Goal: Task Accomplishment & Management: Manage account settings

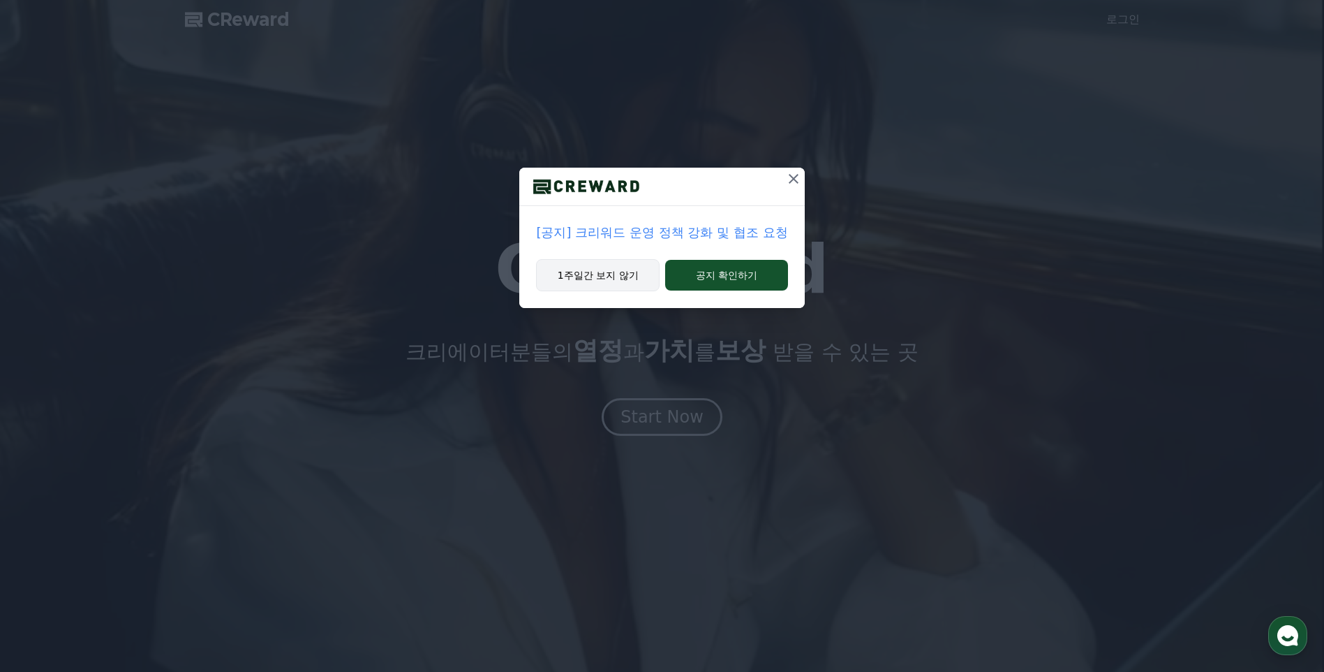
click at [605, 283] on button "1주일간 보지 않기" at bounding box center [598, 275] width 124 height 32
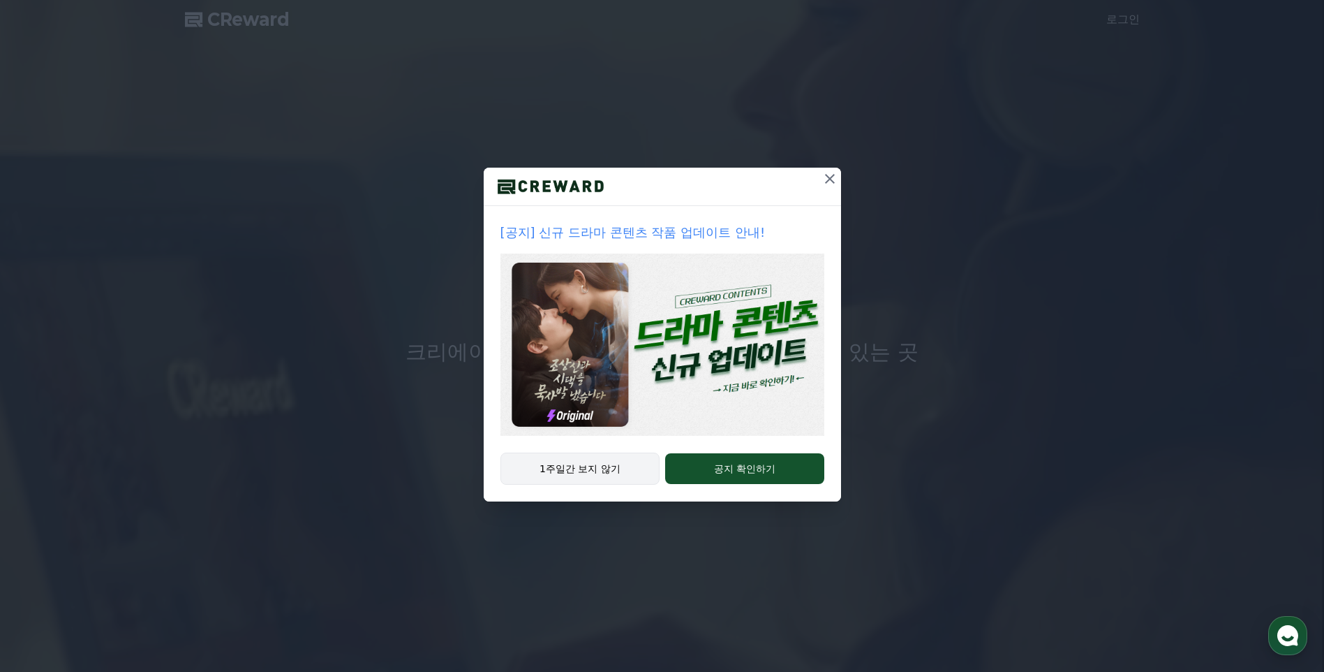
click at [606, 464] on button "1주일간 보지 않기" at bounding box center [581, 468] width 160 height 32
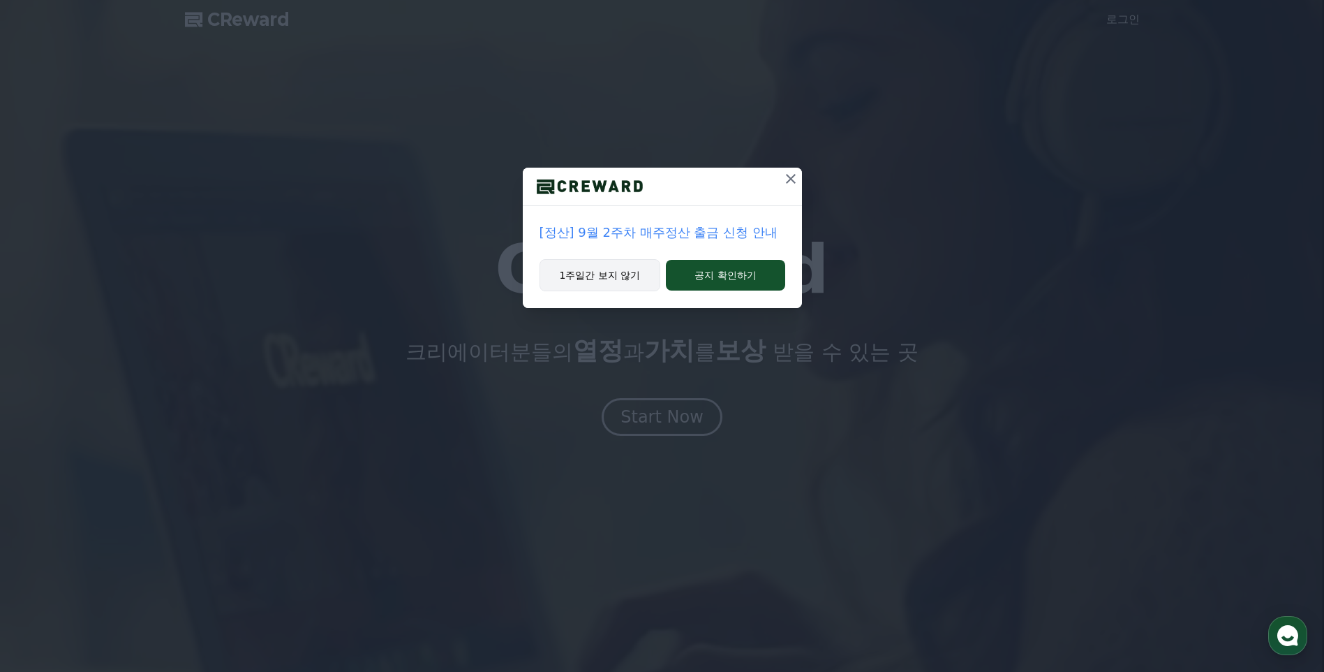
click at [627, 282] on button "1주일간 보지 않기" at bounding box center [600, 275] width 121 height 32
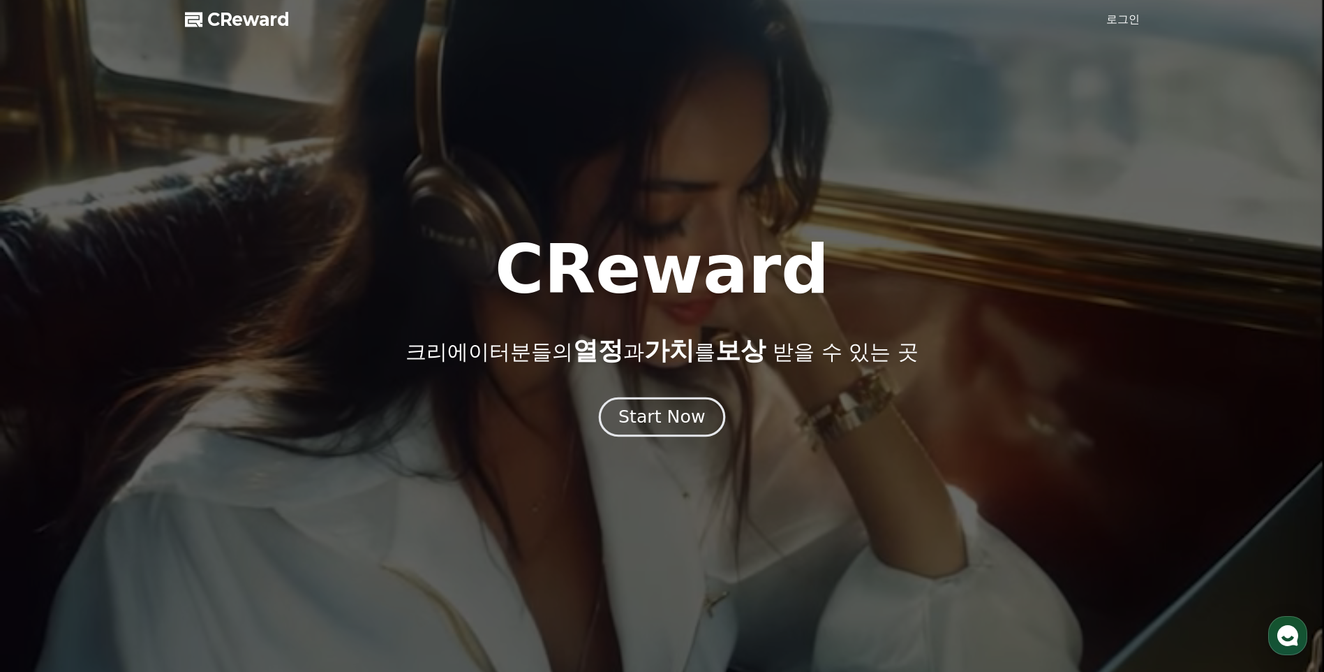
click at [675, 417] on div "Start Now" at bounding box center [662, 417] width 87 height 24
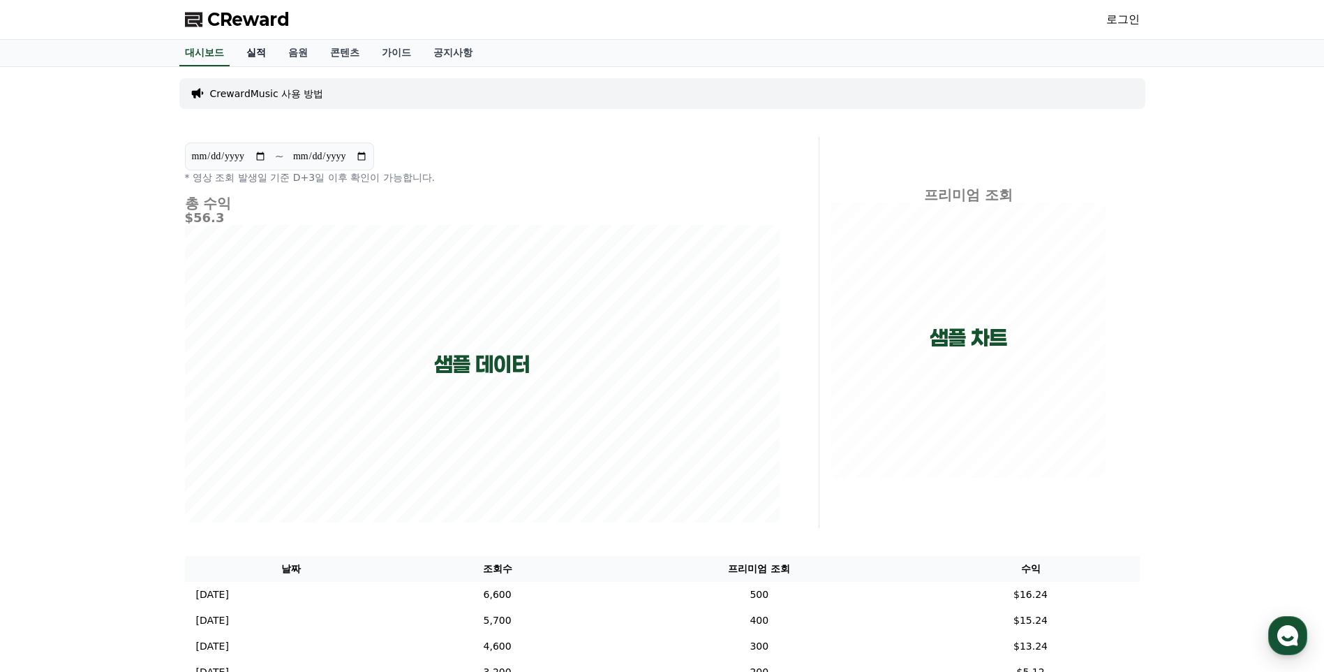
click at [249, 51] on link "실적" at bounding box center [256, 53] width 42 height 27
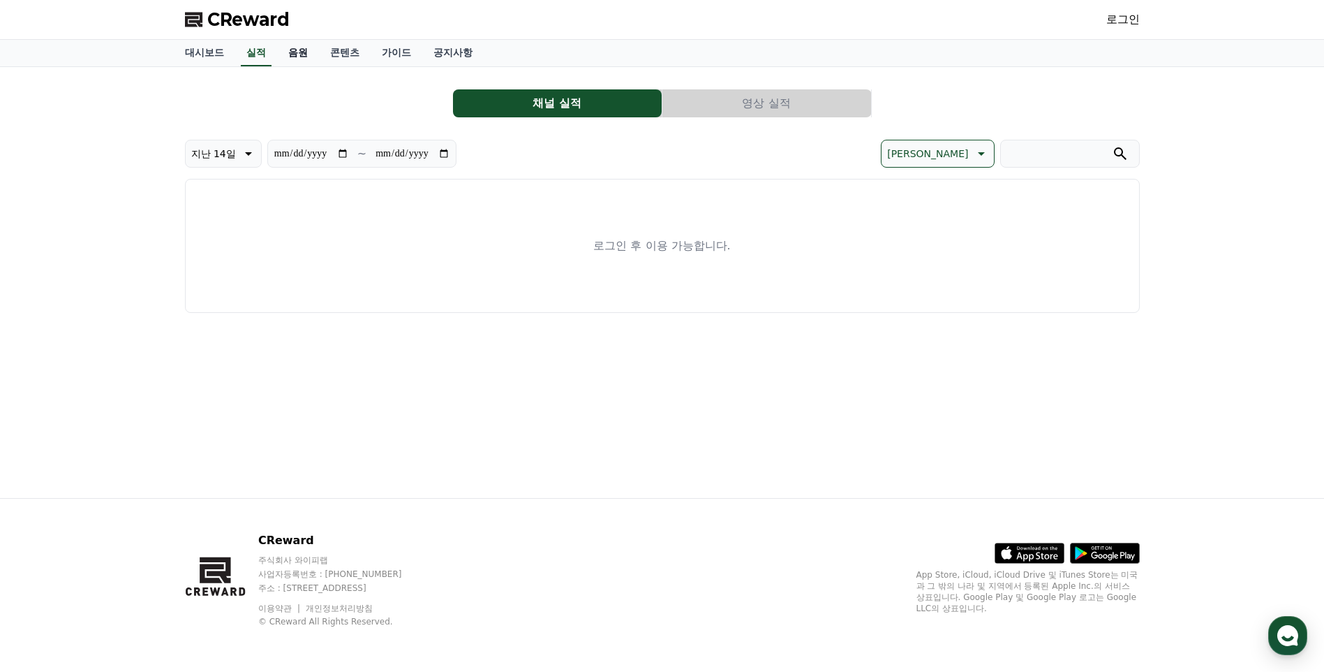
click at [290, 53] on link "음원" at bounding box center [298, 53] width 42 height 27
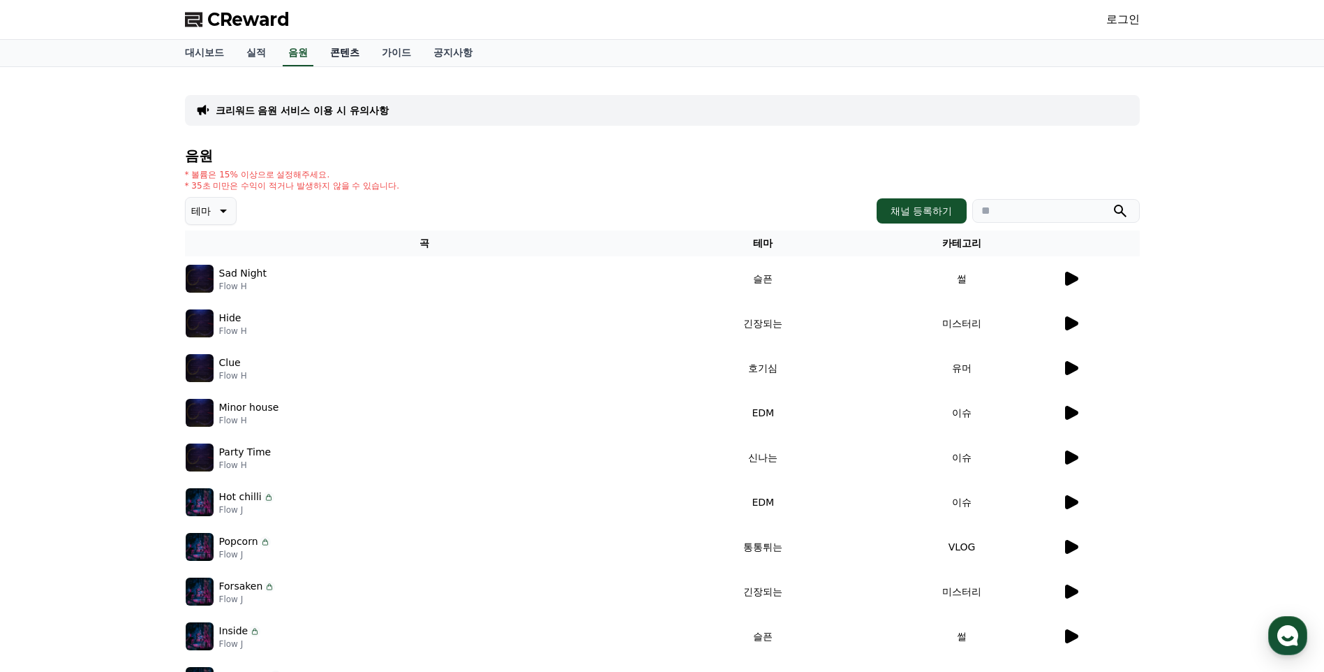
click at [343, 57] on link "콘텐츠" at bounding box center [345, 53] width 52 height 27
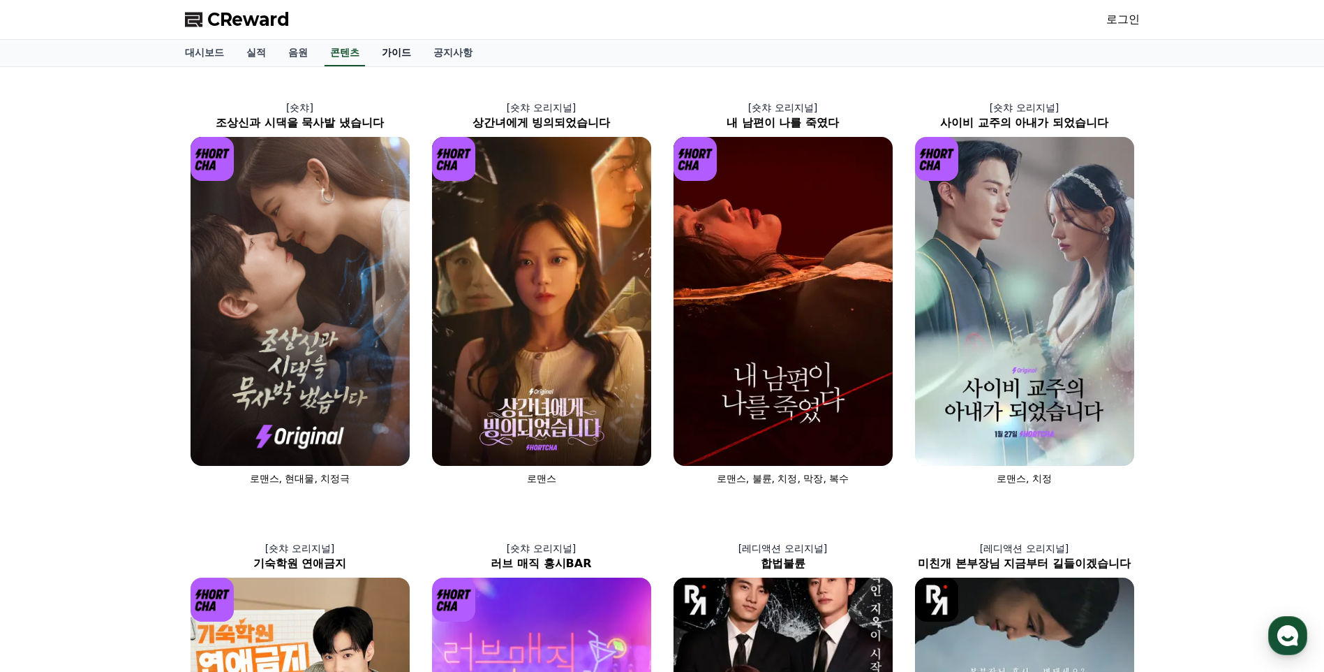
click at [396, 53] on link "가이드" at bounding box center [397, 53] width 52 height 27
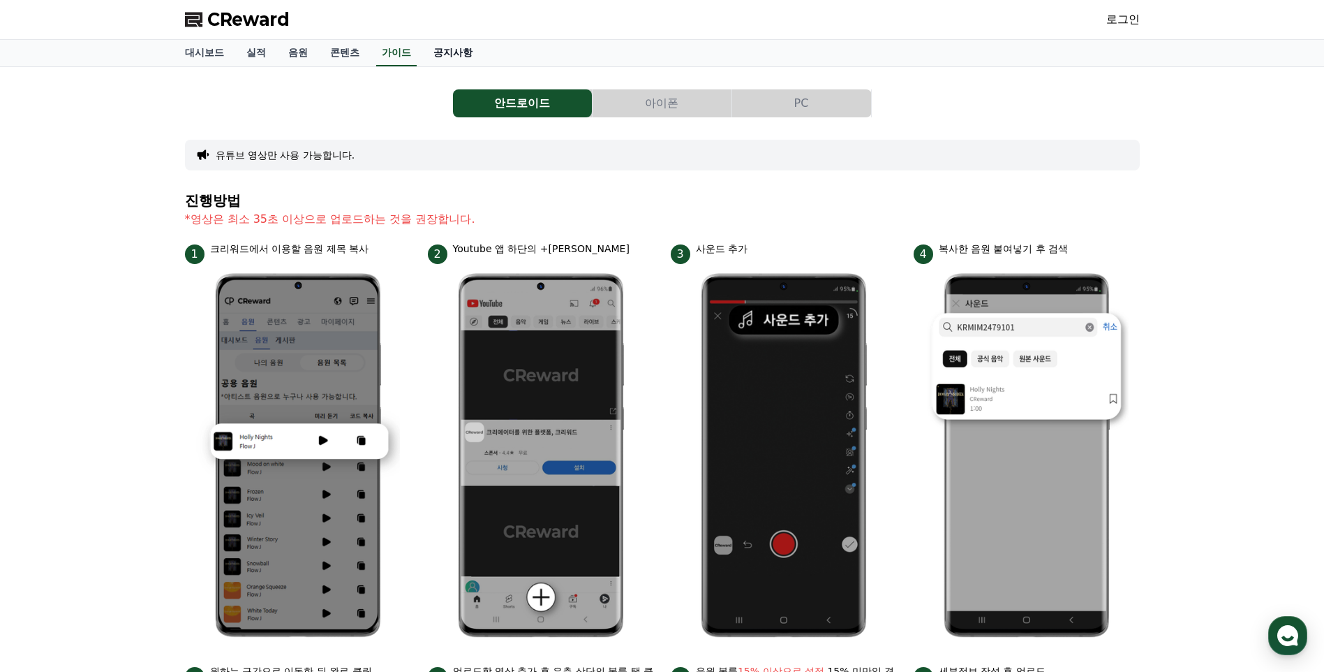
click at [446, 57] on link "공지사항" at bounding box center [452, 53] width 61 height 27
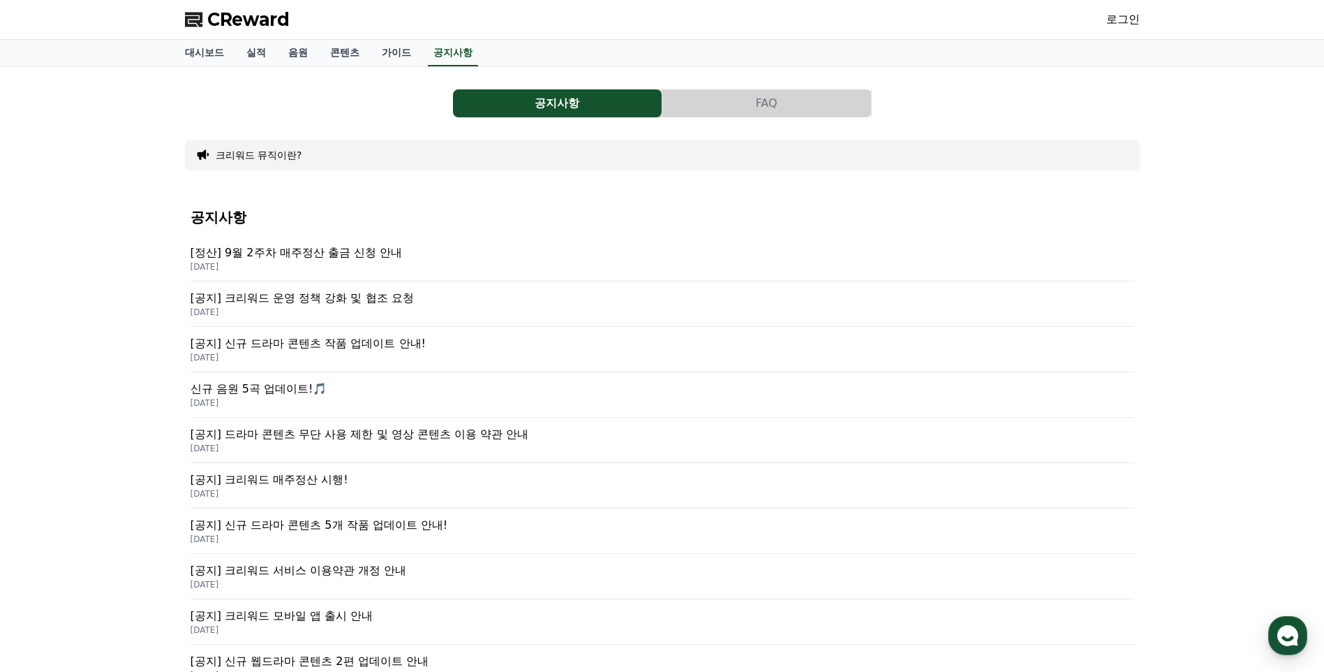
click at [387, 346] on p "[공지] 신규 드라마 콘텐츠 작품 업데이트 안내!" at bounding box center [663, 343] width 944 height 17
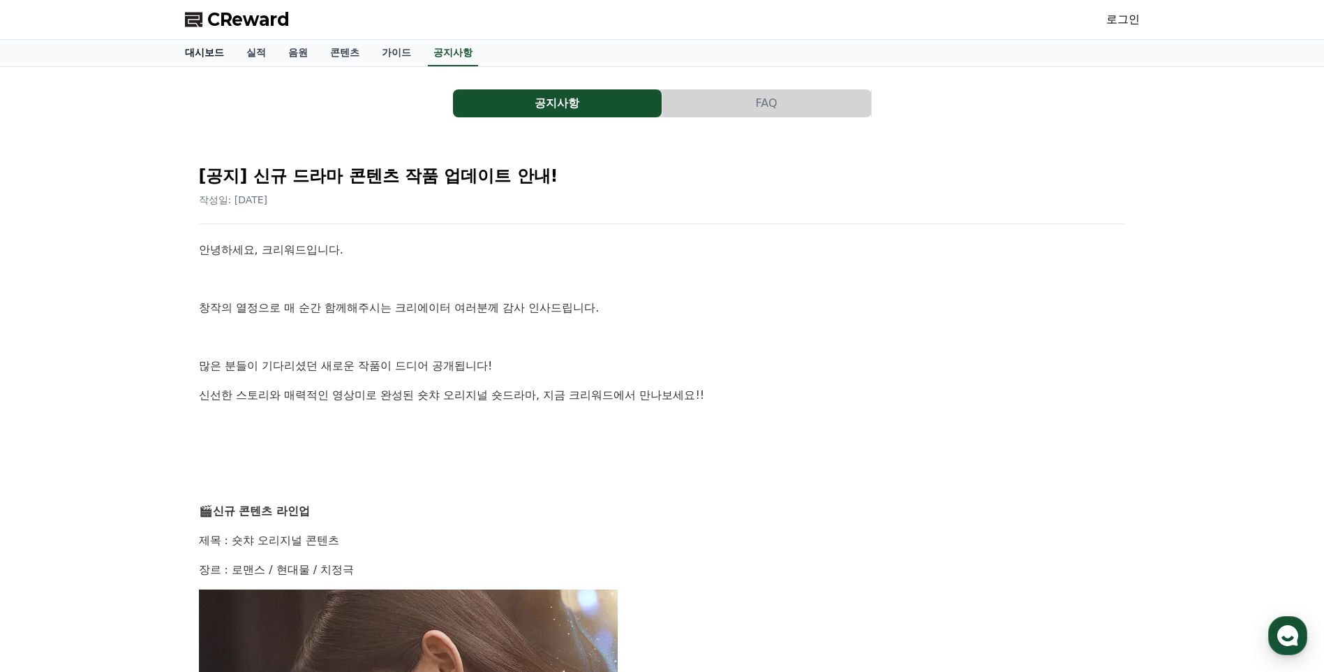
click at [195, 50] on link "대시보드" at bounding box center [204, 53] width 61 height 27
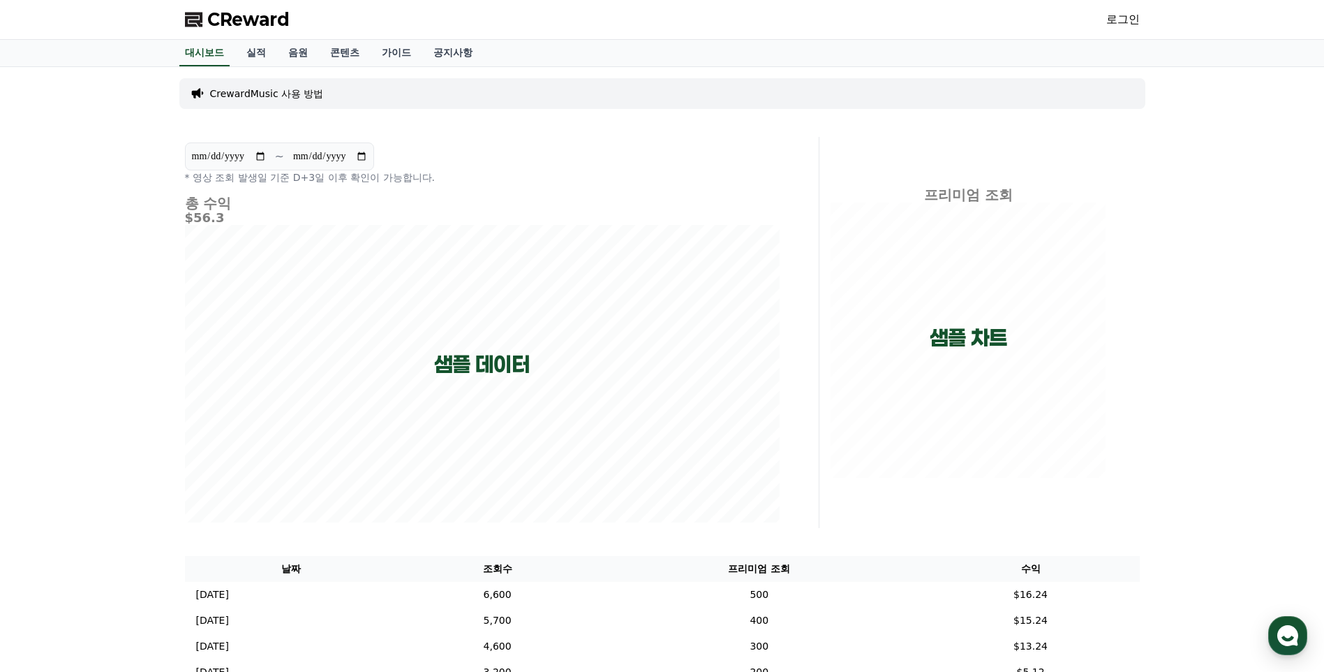
click at [231, 25] on span "CReward" at bounding box center [248, 19] width 82 height 22
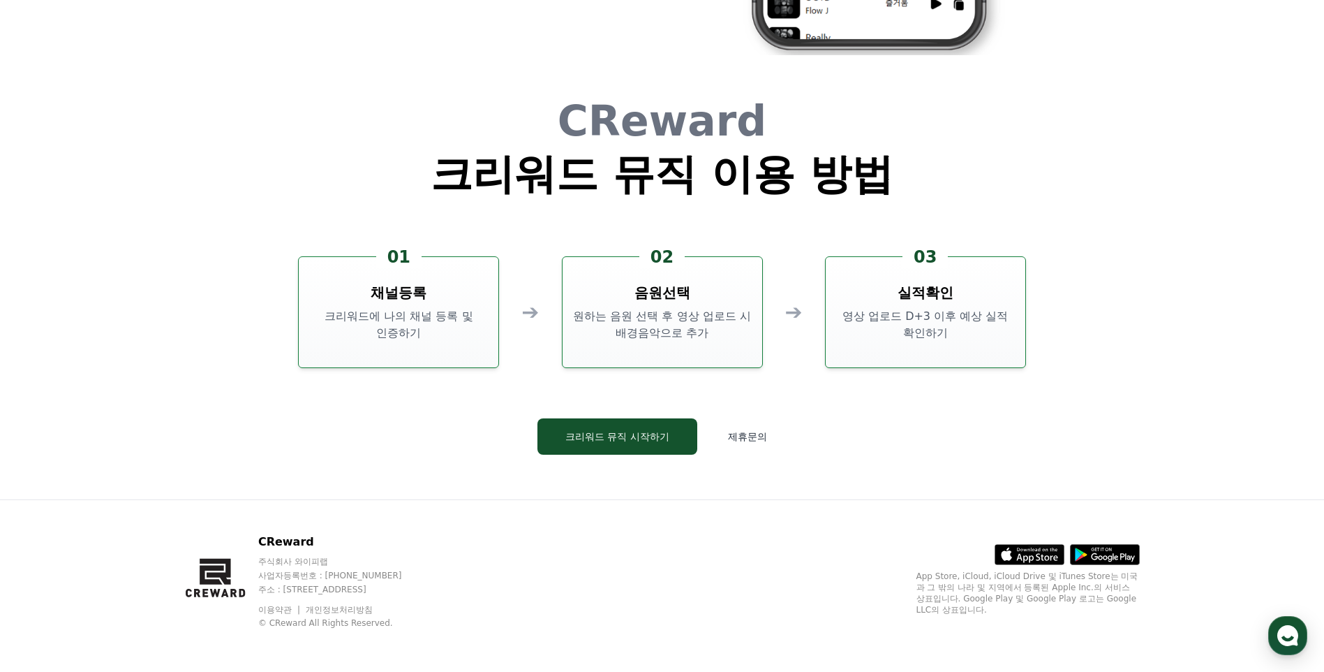
scroll to position [3782, 0]
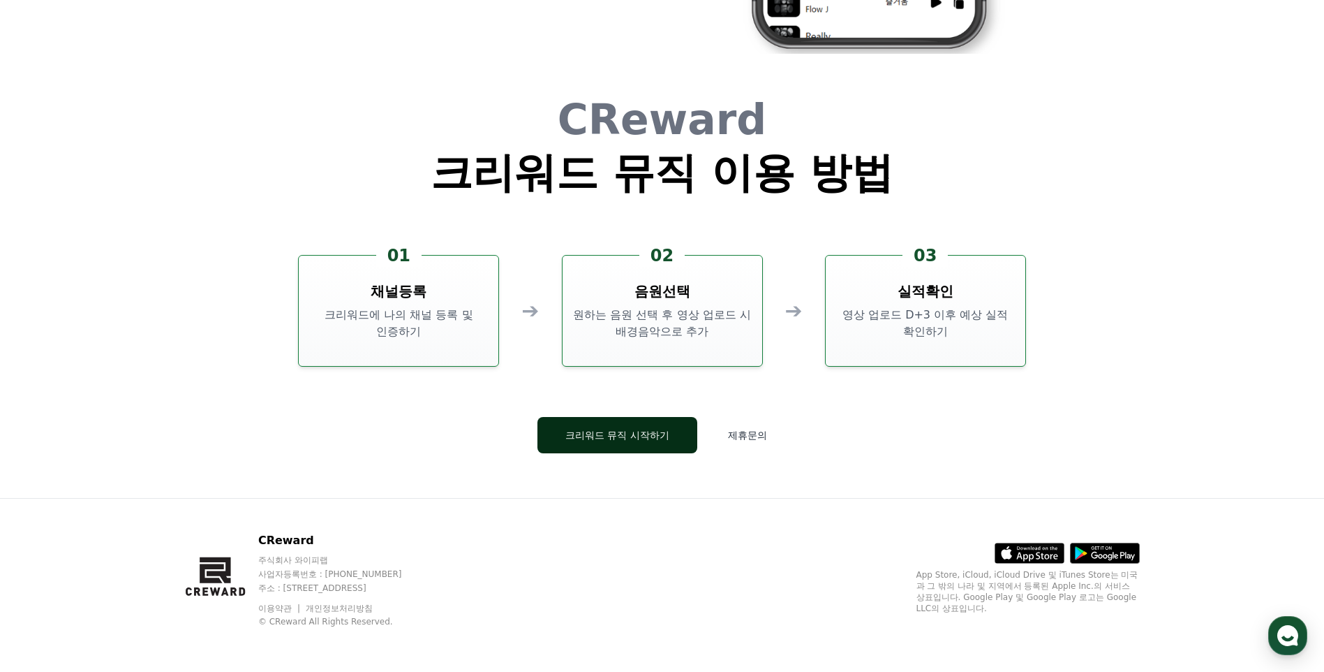
click at [665, 438] on button "크리워드 뮤직 시작하기" at bounding box center [618, 435] width 160 height 36
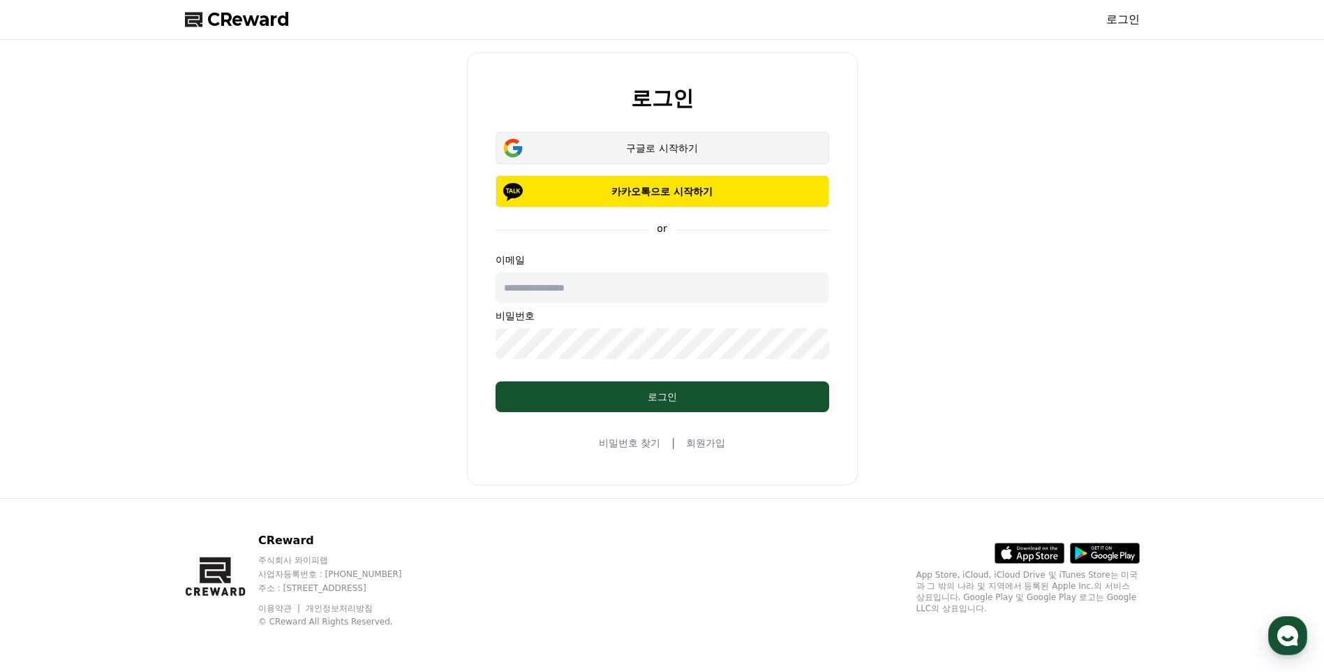
click at [611, 142] on div "구글로 시작하기" at bounding box center [662, 148] width 293 height 14
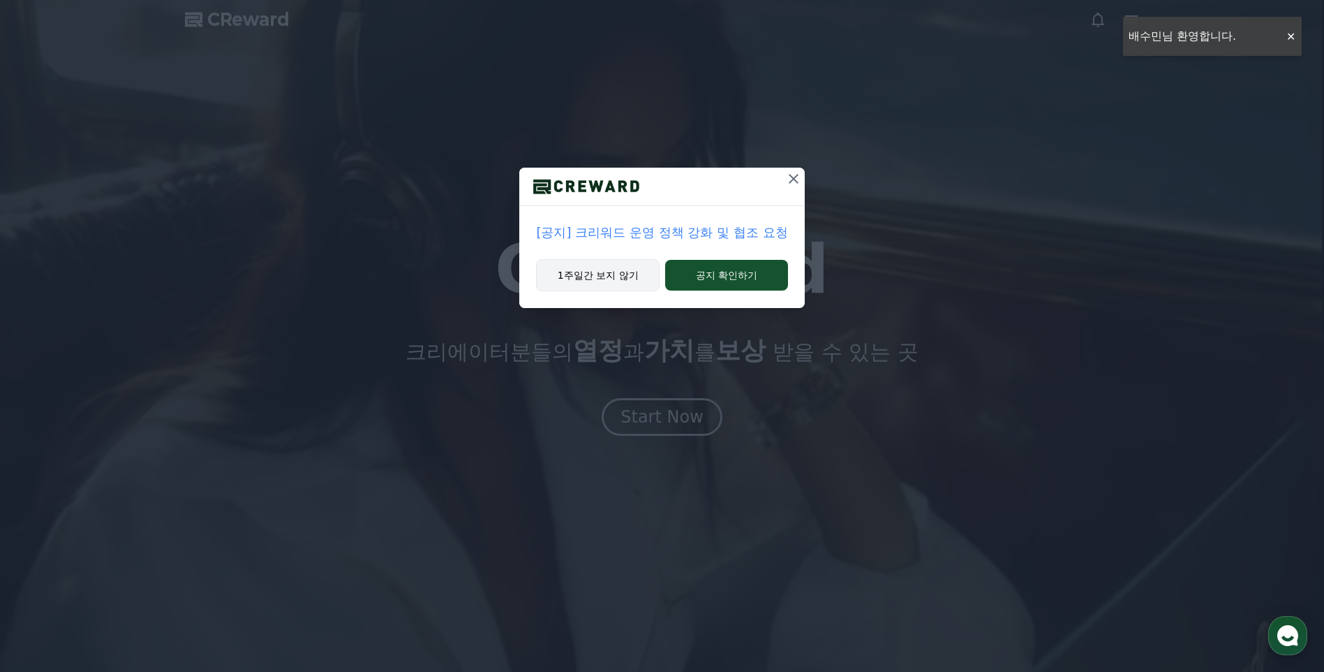
click at [593, 279] on button "1주일간 보지 않기" at bounding box center [598, 275] width 124 height 32
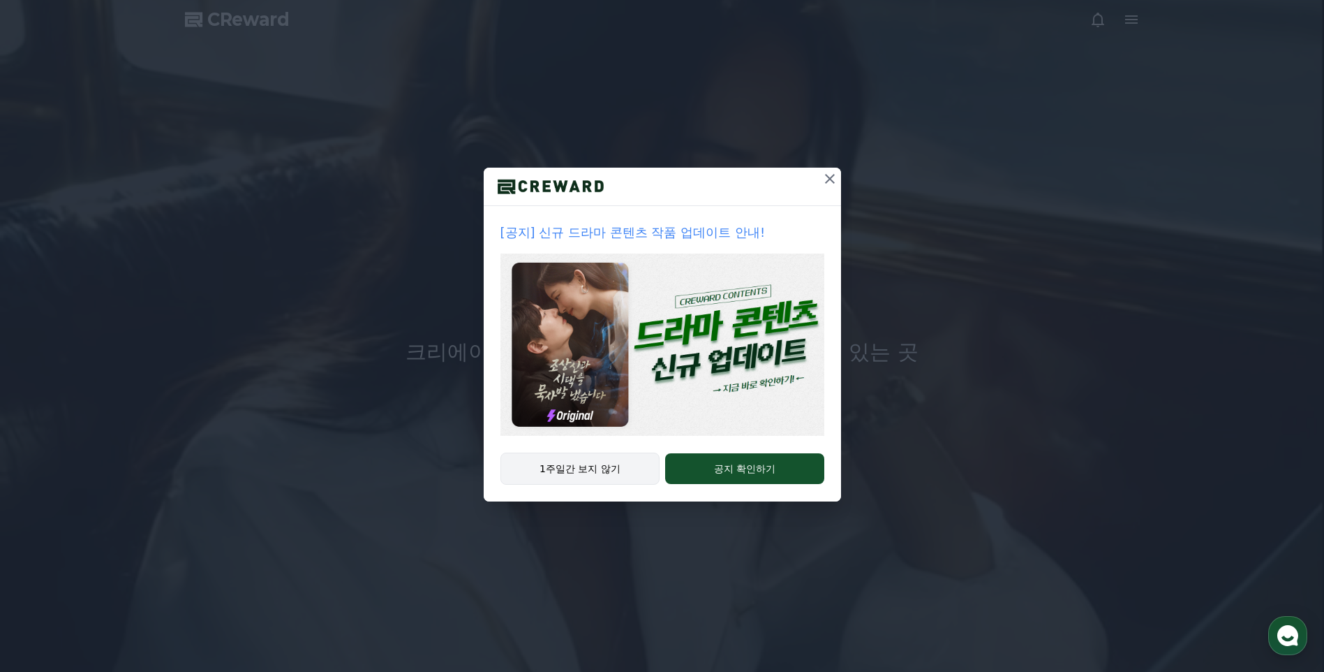
click at [601, 469] on button "1주일간 보지 않기" at bounding box center [581, 468] width 160 height 32
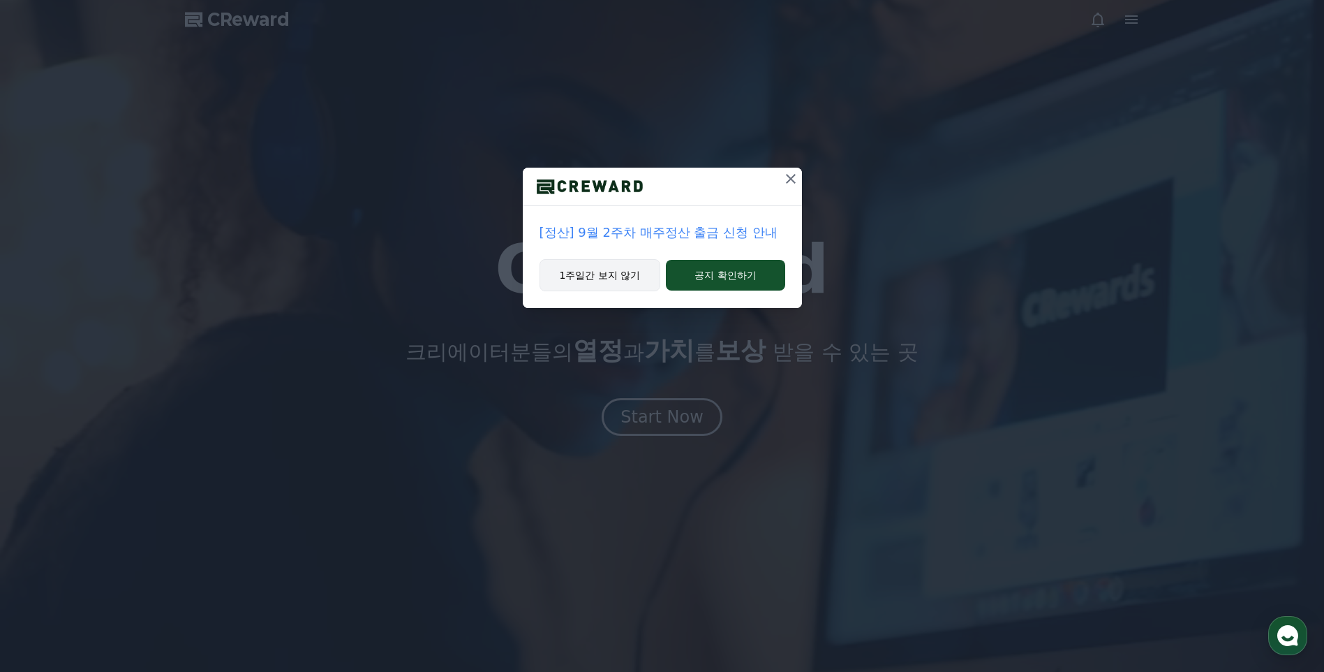
click at [632, 277] on button "1주일간 보지 않기" at bounding box center [600, 275] width 121 height 32
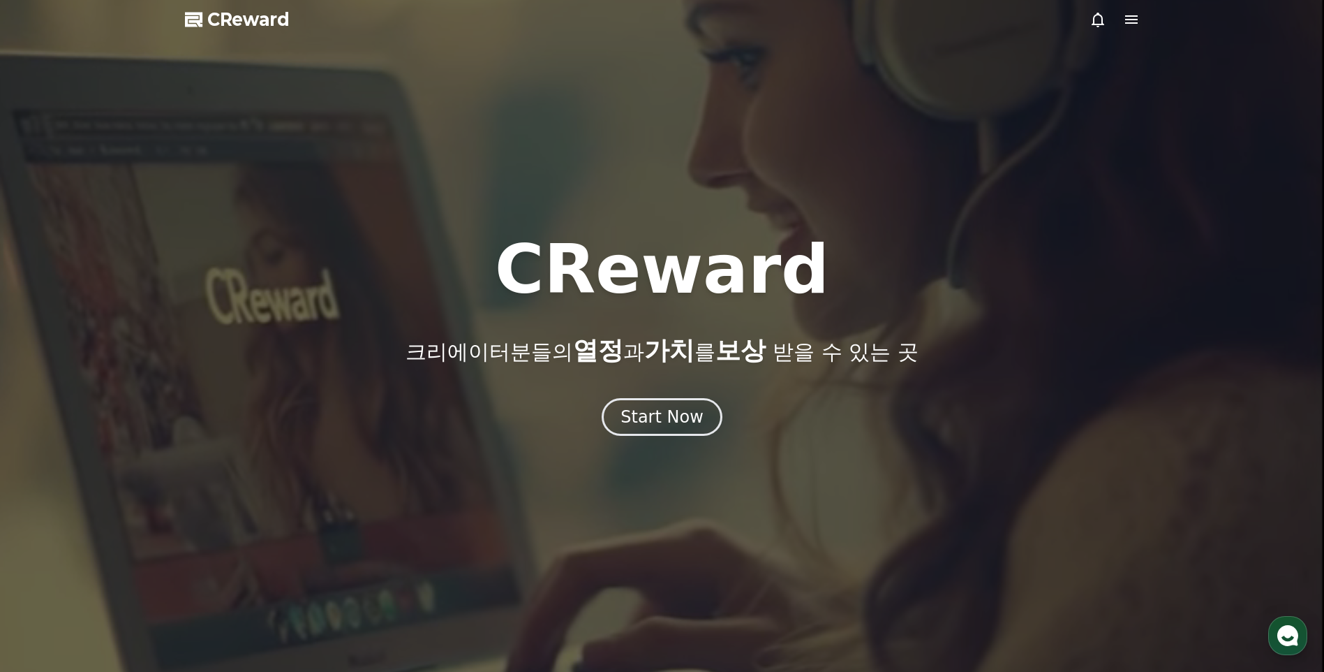
click at [1127, 21] on icon at bounding box center [1131, 19] width 17 height 17
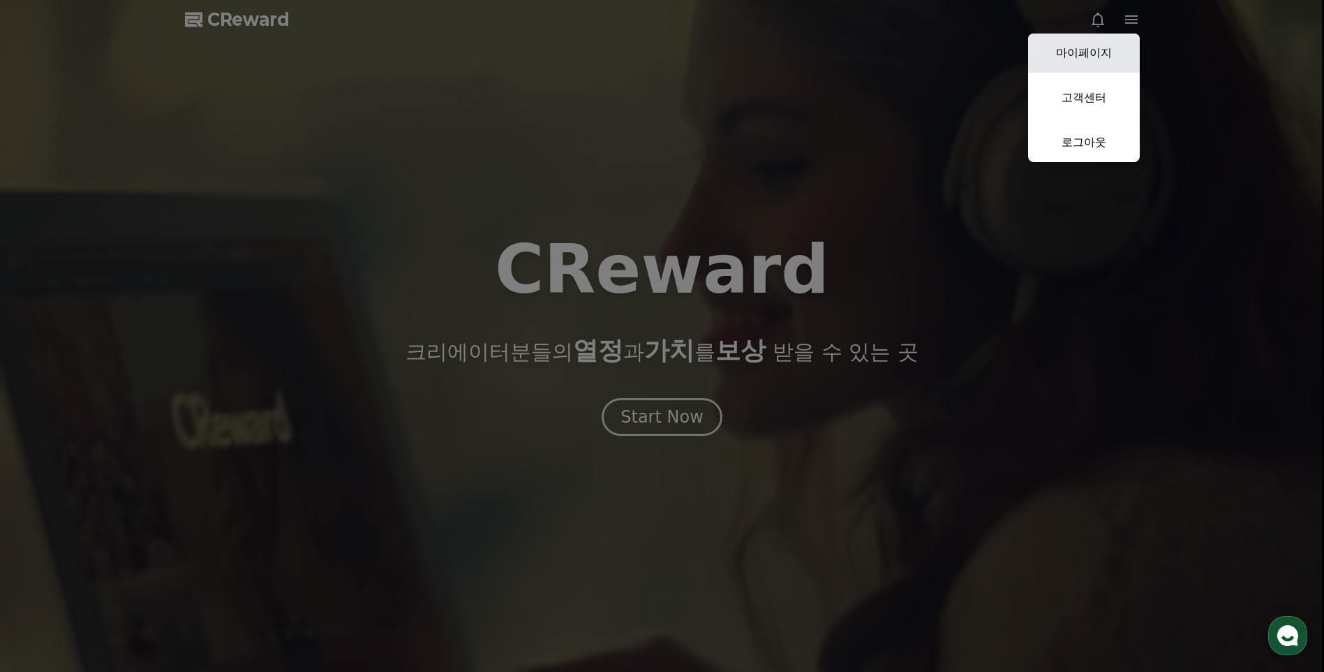
click at [1115, 50] on link "마이페이지" at bounding box center [1084, 53] width 112 height 39
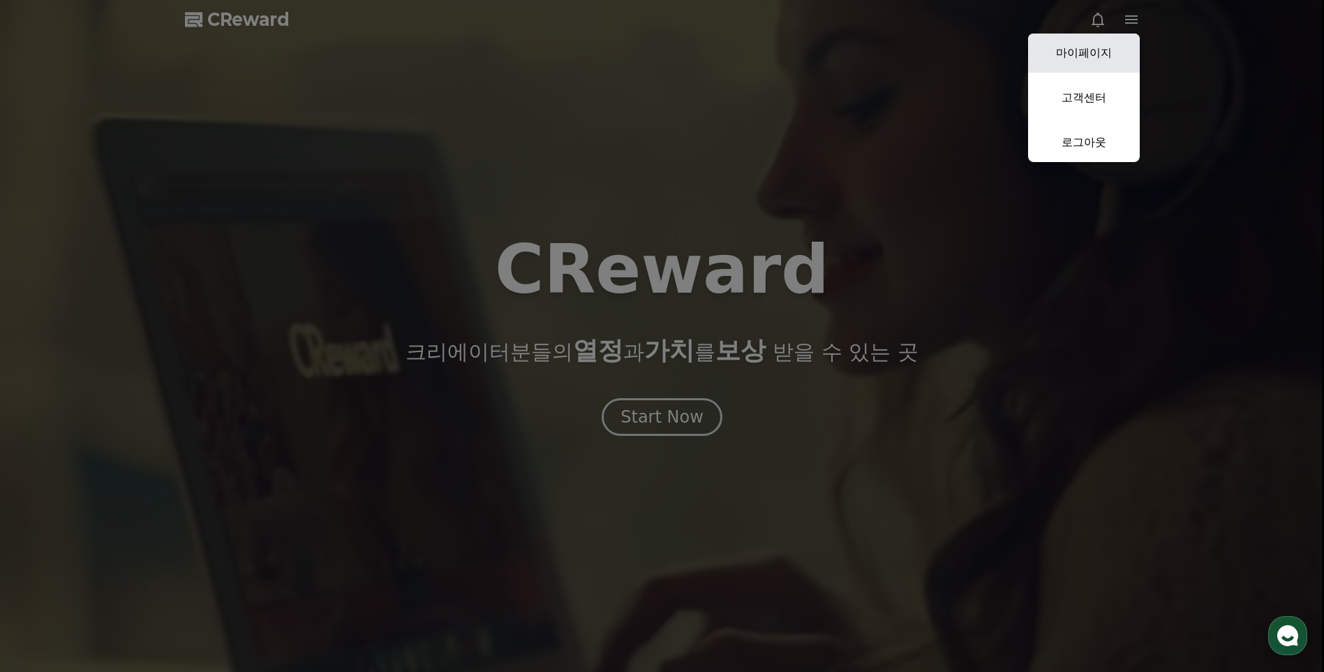
select select "**********"
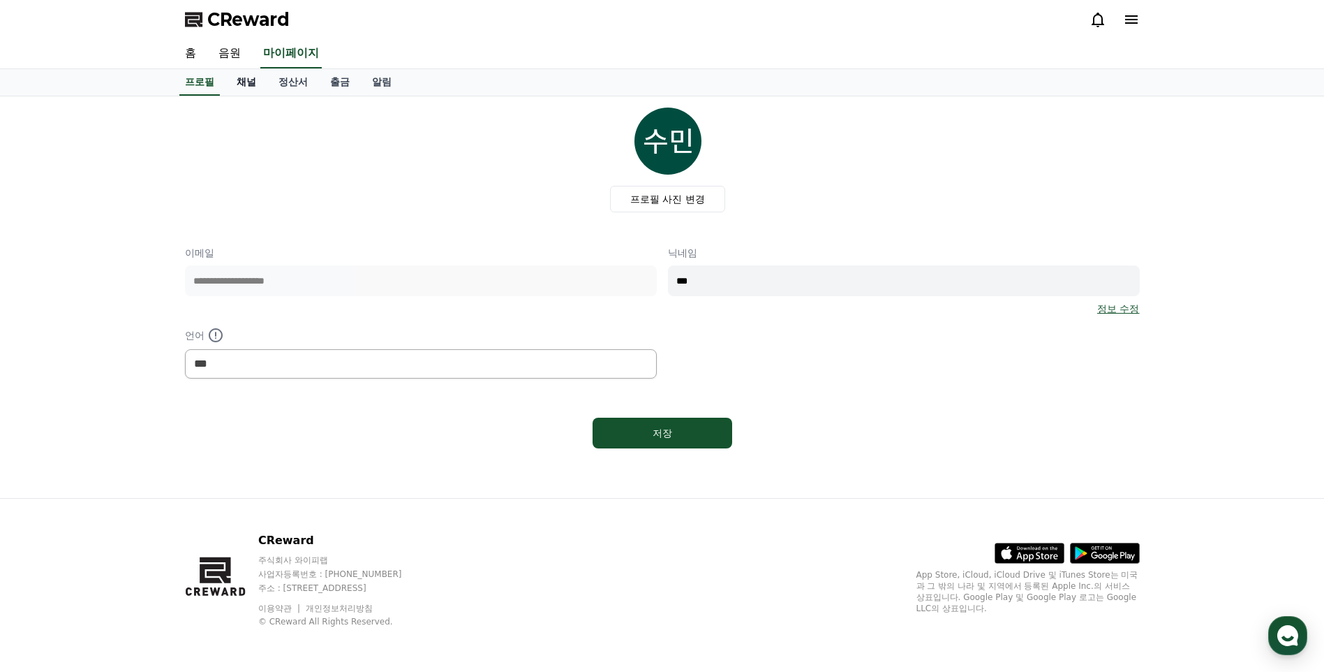
click at [247, 84] on link "채널" at bounding box center [246, 82] width 42 height 27
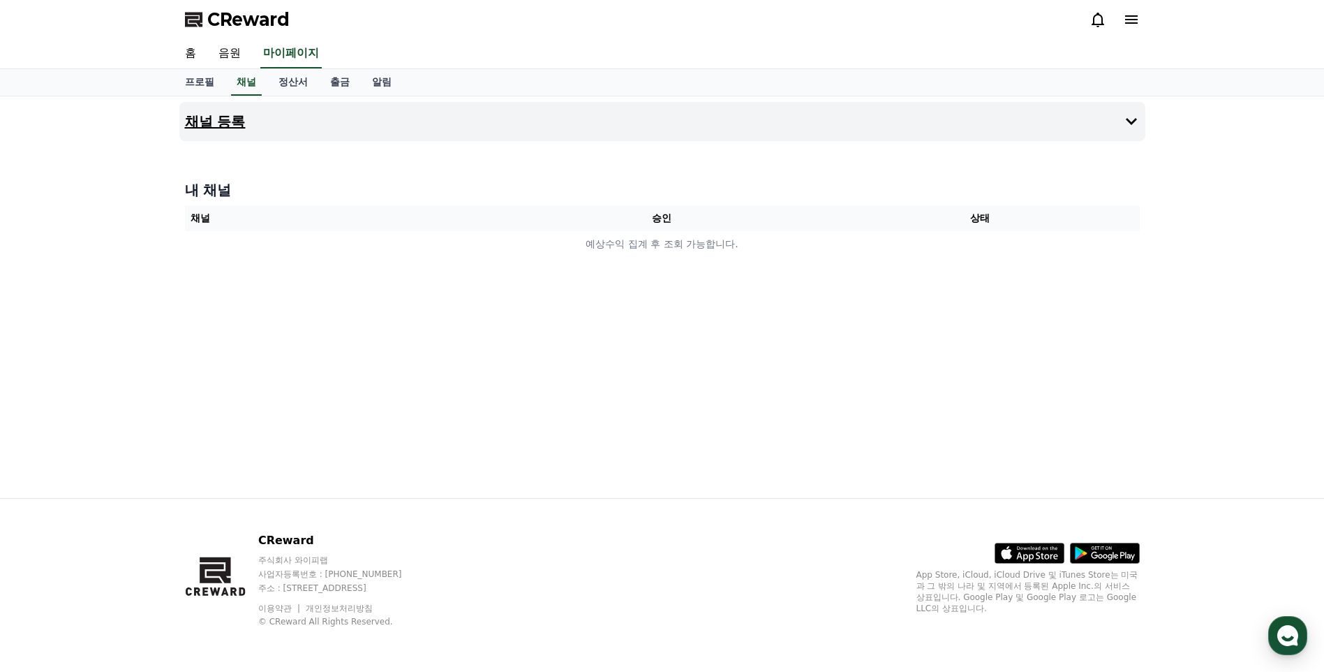
click at [274, 133] on button "채널 등록" at bounding box center [662, 121] width 966 height 39
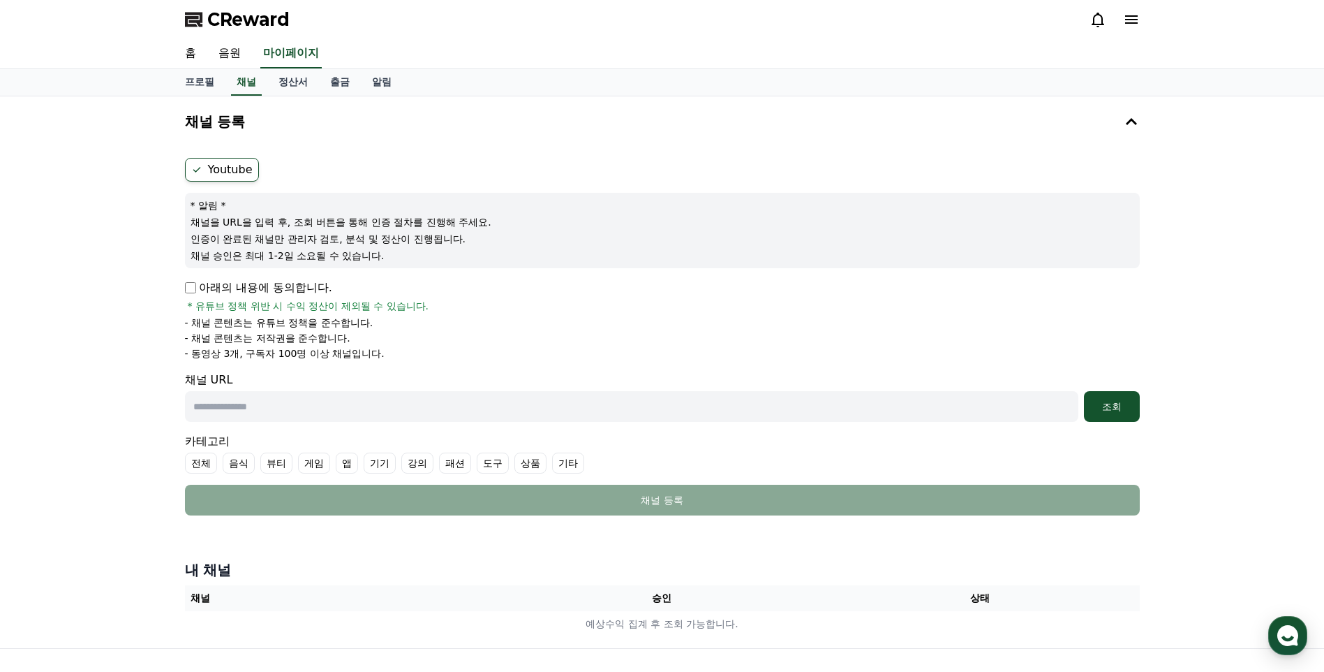
click at [230, 169] on label "Youtube" at bounding box center [222, 170] width 74 height 24
drag, startPoint x: 204, startPoint y: 223, endPoint x: 427, endPoint y: 234, distance: 223.6
click at [427, 234] on div "* 알림 * 채널을 URL을 입력 후, 조회 버튼을 통해 인증 절차를 진행해 주세요. 인증이 완료된 채널만 관리자 검토, 분석 및 정산이 진행…" at bounding box center [662, 230] width 955 height 75
click at [693, 406] on input "text" at bounding box center [632, 406] width 894 height 31
paste input "**********"
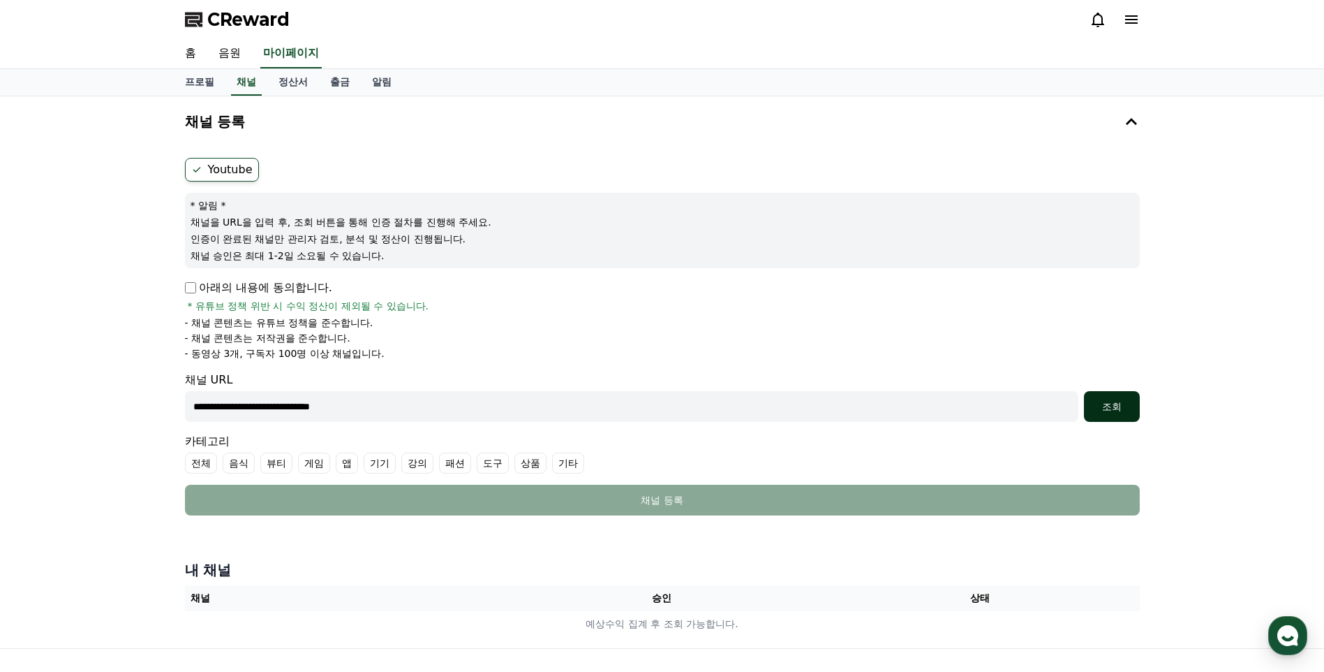
type input "**********"
click at [1121, 411] on div "조회" at bounding box center [1112, 406] width 45 height 14
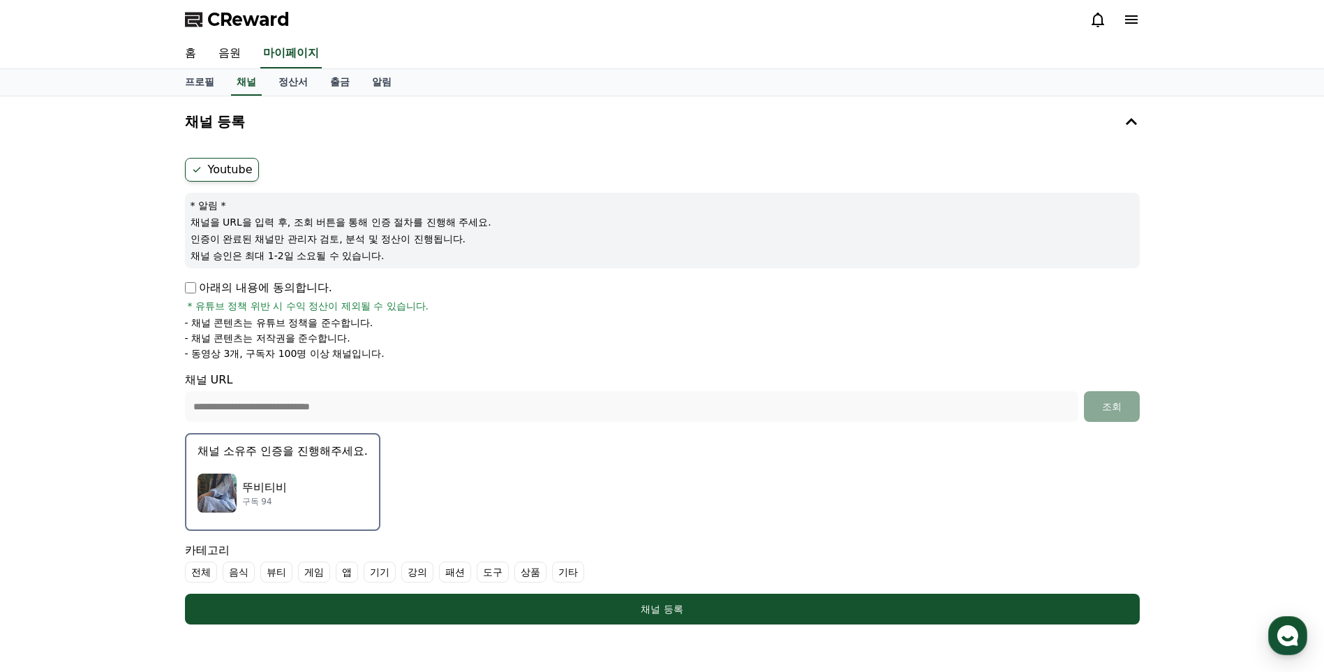
click at [223, 494] on img "button" at bounding box center [217, 492] width 39 height 39
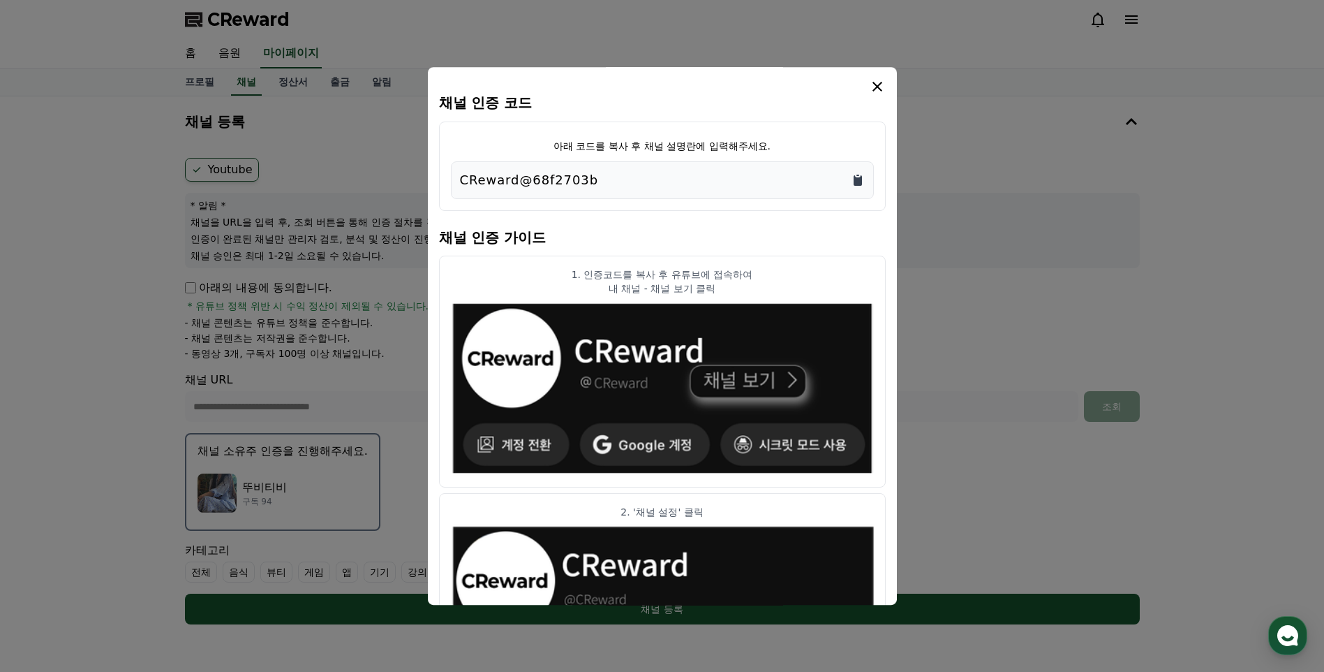
click at [858, 183] on icon "Copy to clipboard" at bounding box center [858, 180] width 8 height 10
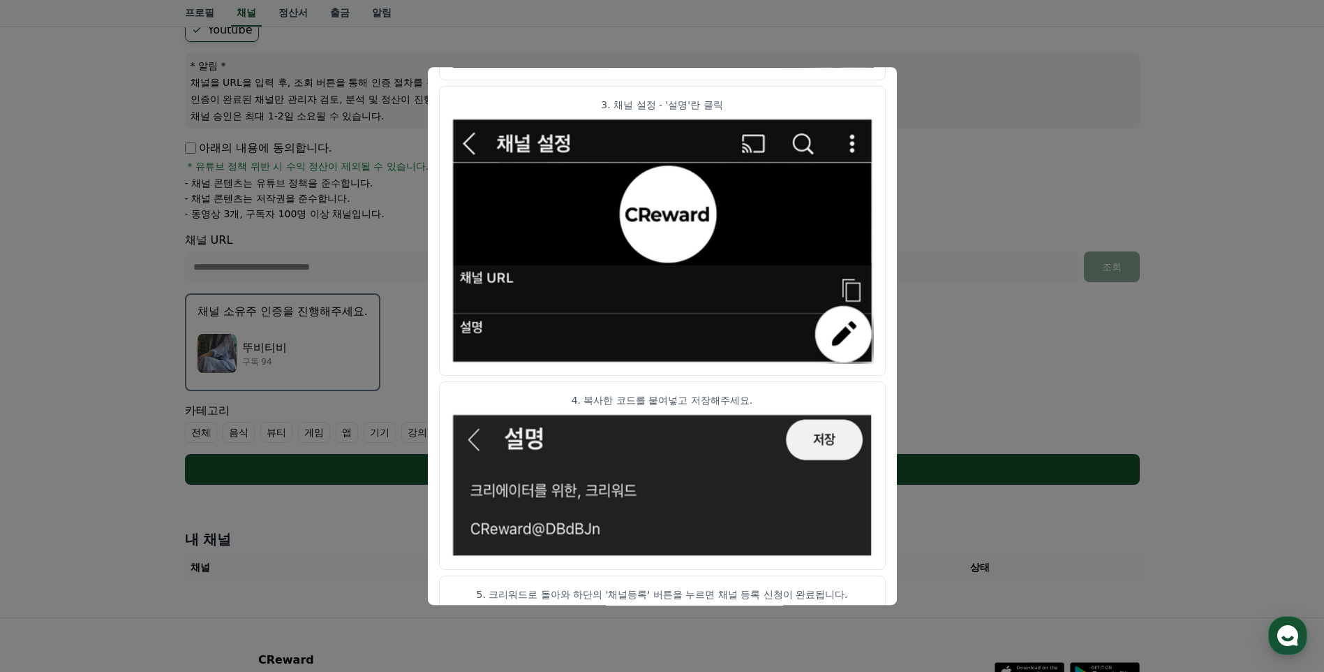
scroll to position [667, 0]
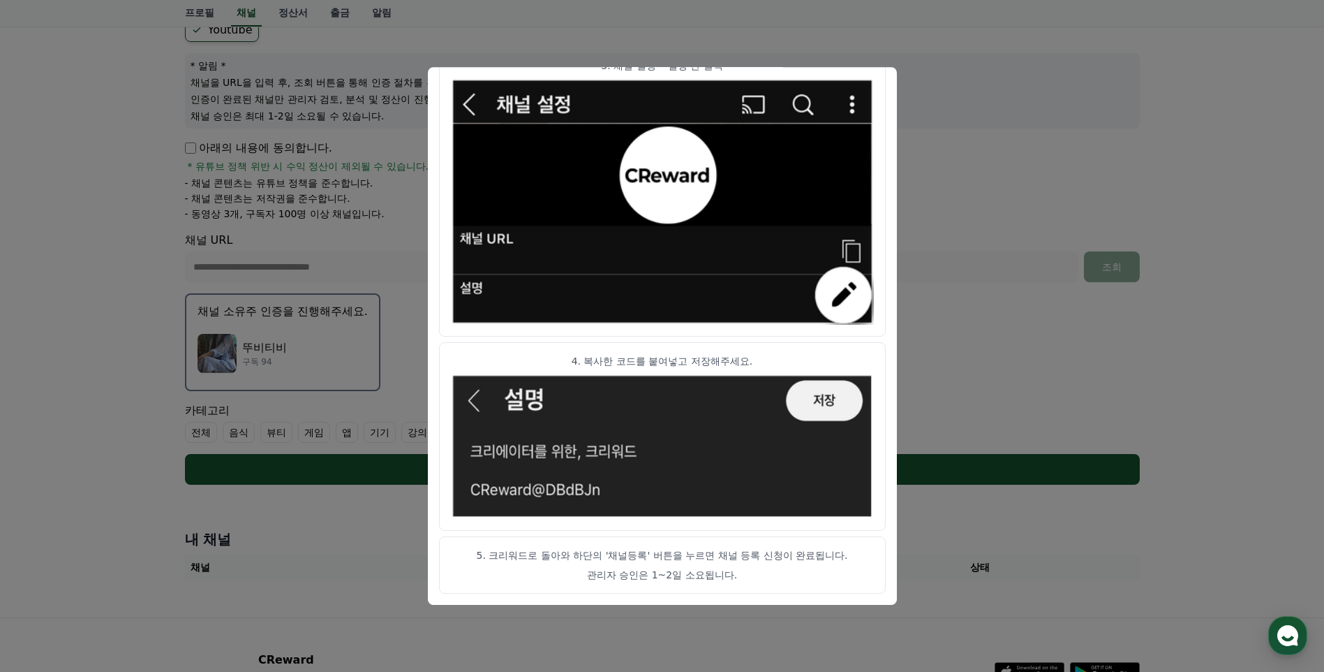
click at [958, 384] on button "close modal" at bounding box center [662, 336] width 1324 height 672
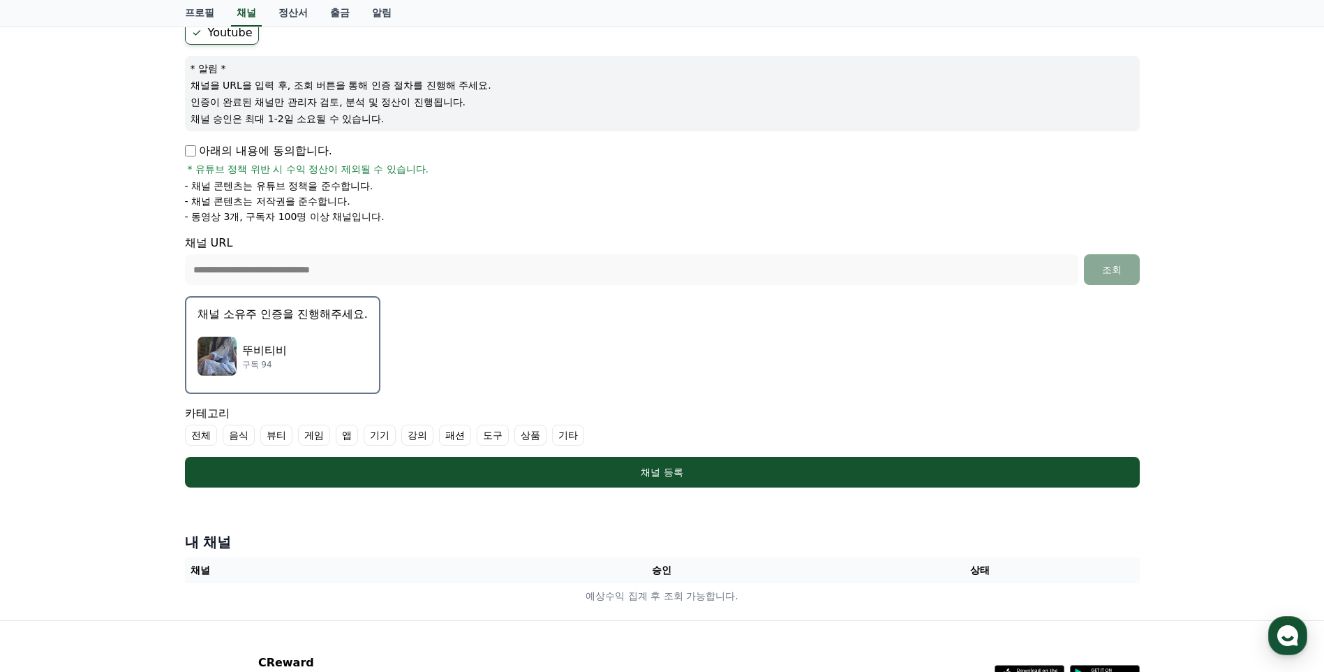
scroll to position [0, 0]
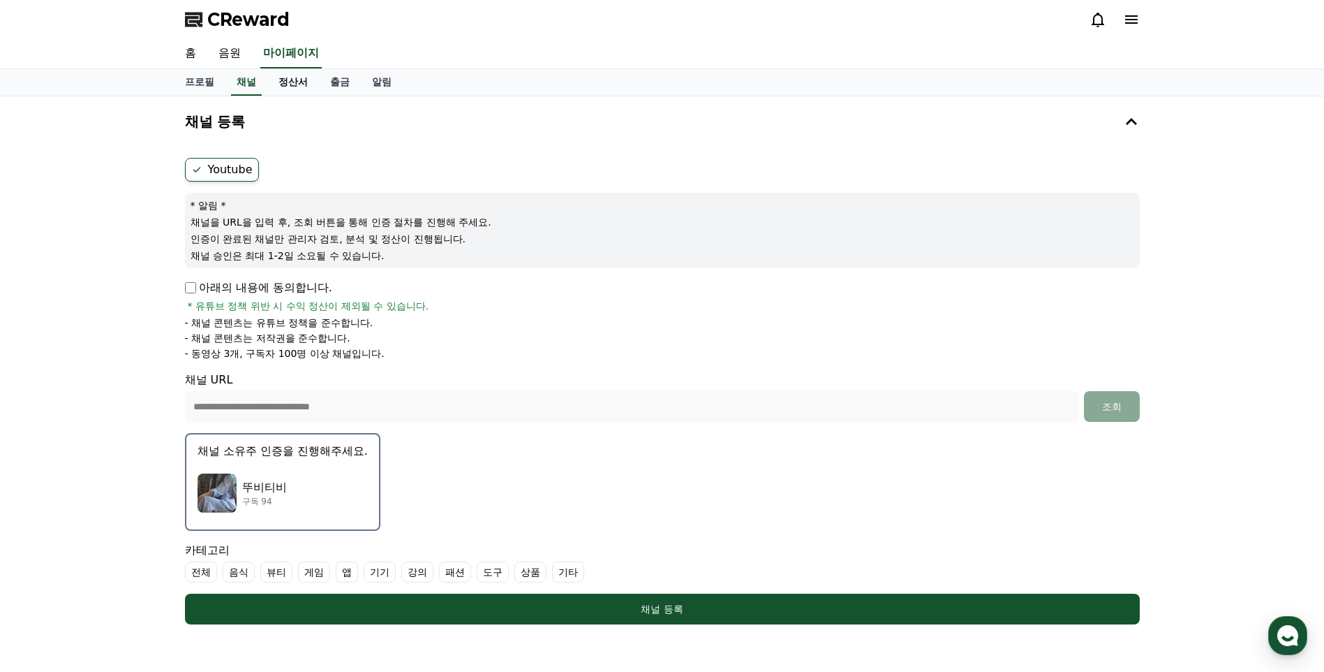
click at [288, 79] on link "정산서" at bounding box center [293, 82] width 52 height 27
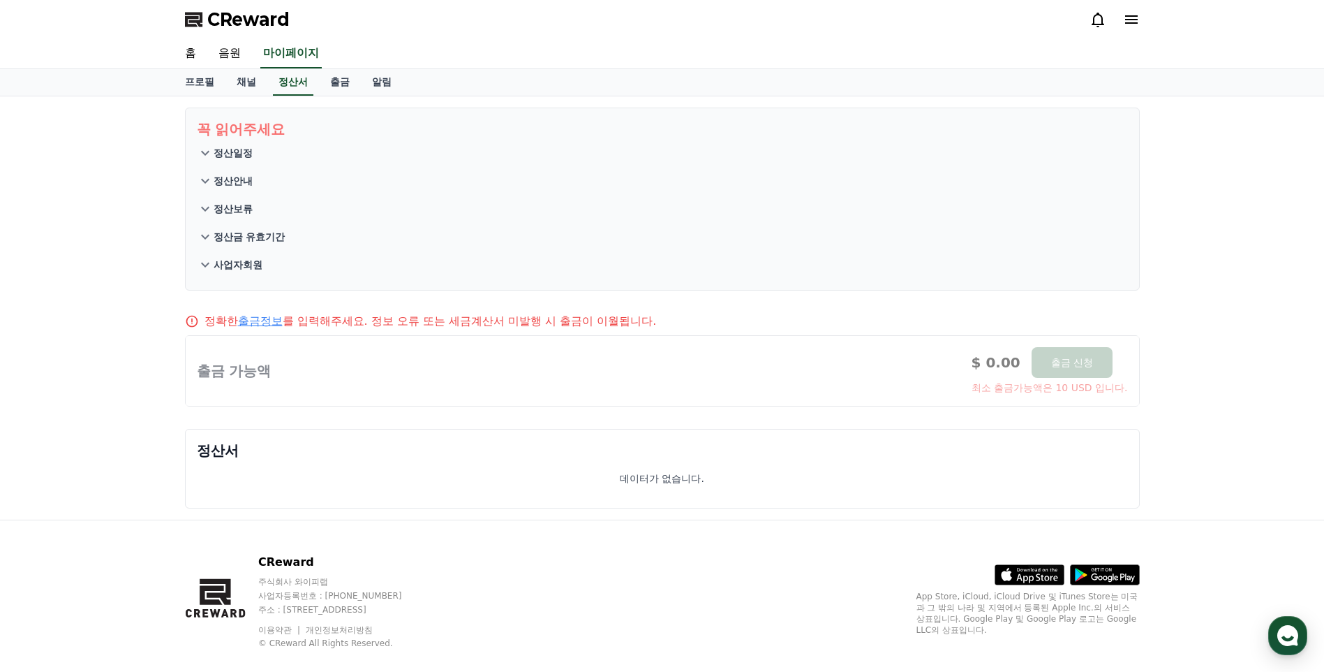
click at [235, 15] on span "CReward" at bounding box center [248, 19] width 82 height 22
